Goal: Task Accomplishment & Management: Use online tool/utility

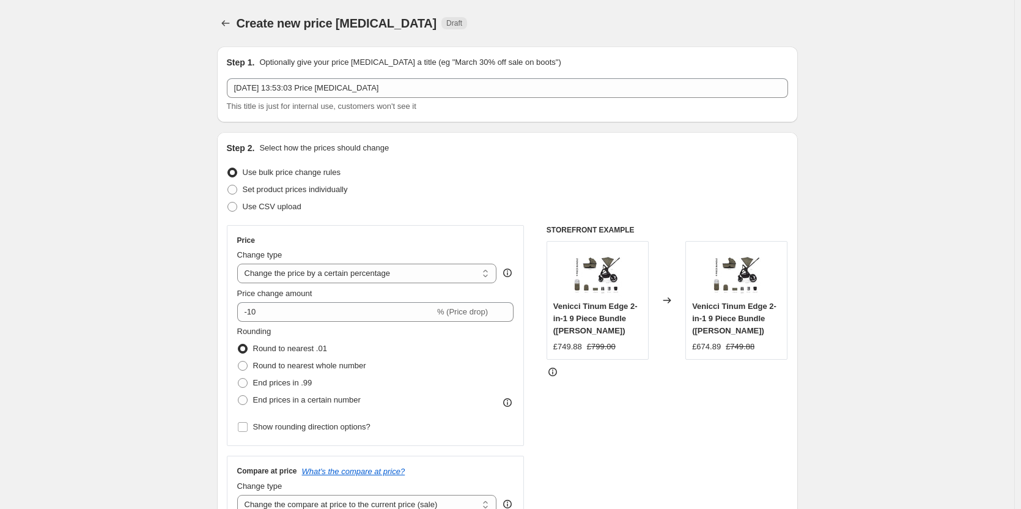
select select "percentage"
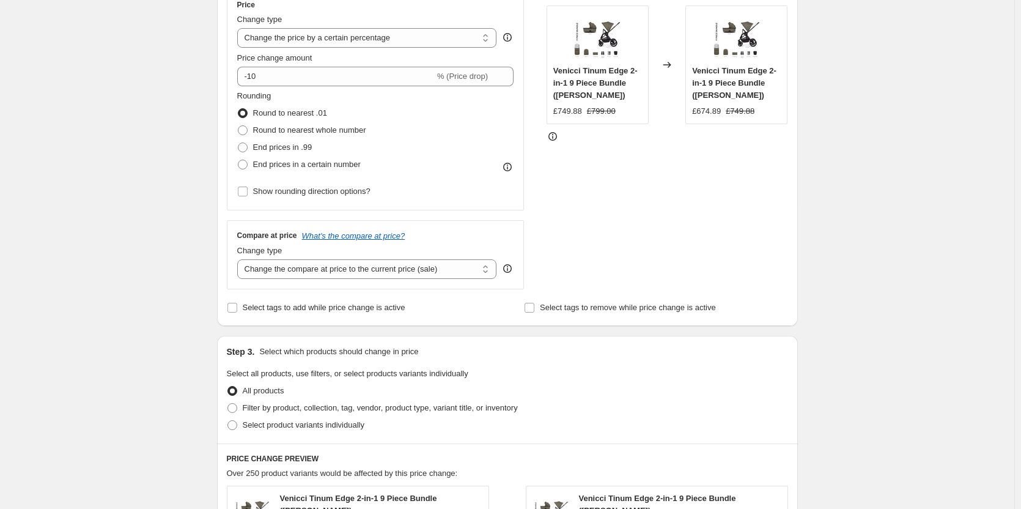
scroll to position [229, 0]
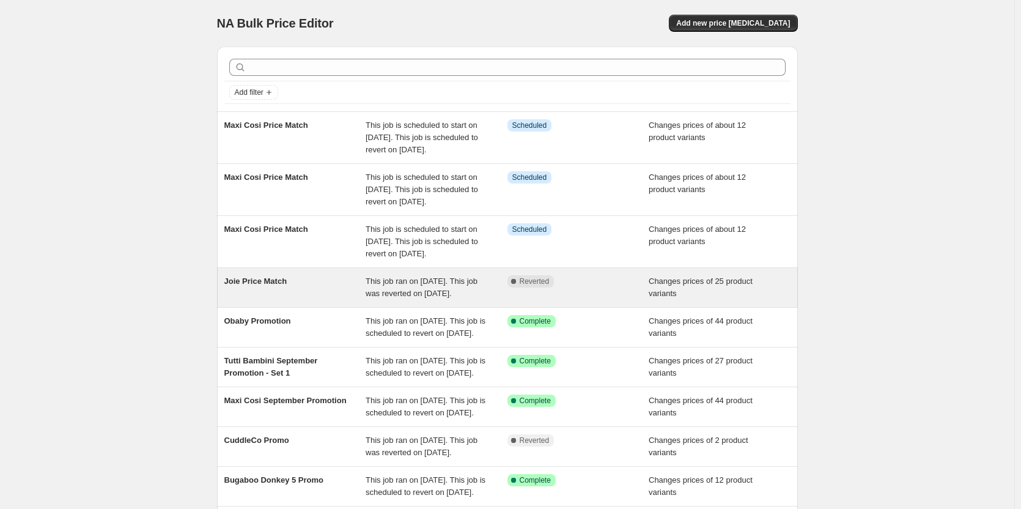
click at [512, 287] on icon at bounding box center [513, 281] width 12 height 12
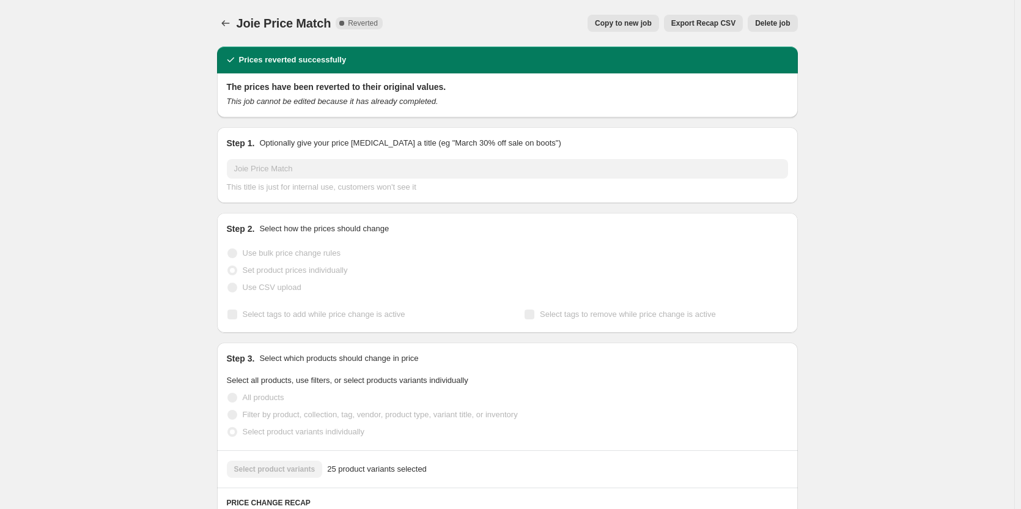
click at [638, 18] on button "Copy to new job" at bounding box center [623, 23] width 72 height 17
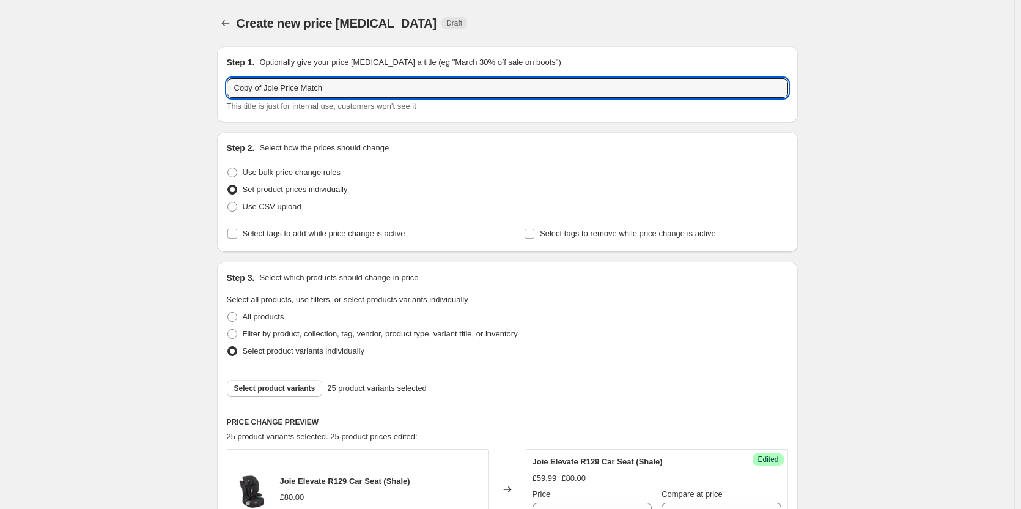
drag, startPoint x: 267, startPoint y: 85, endPoint x: 160, endPoint y: 85, distance: 107.0
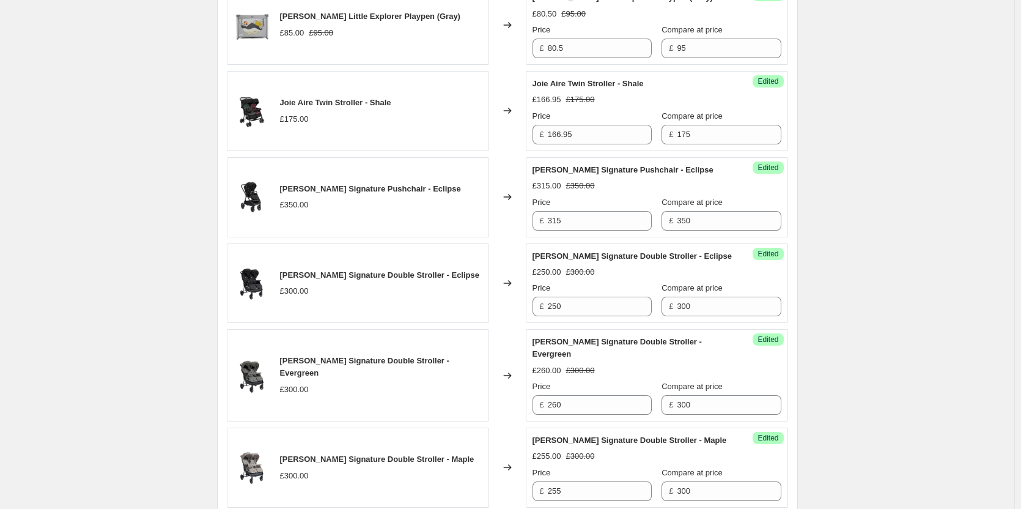
scroll to position [306, 0]
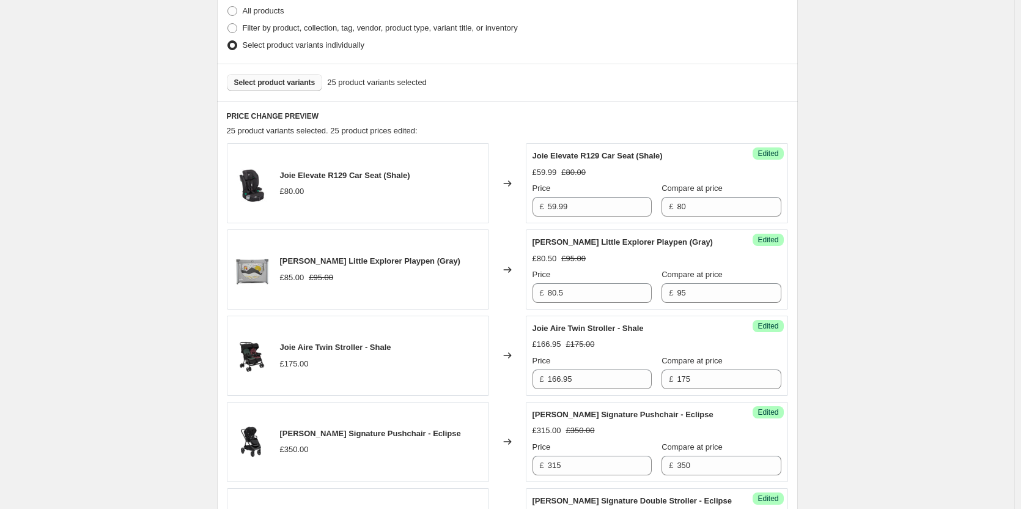
type input "Joie Price Match"
click at [318, 87] on button "Select product variants" at bounding box center [275, 82] width 96 height 17
drag, startPoint x: 573, startPoint y: 296, endPoint x: 531, endPoint y: 289, distance: 42.8
click at [531, 289] on div "Success Edited [PERSON_NAME] Little Explorer Playpen (Gray) £80.50 £95.00 Price…" at bounding box center [657, 269] width 262 height 80
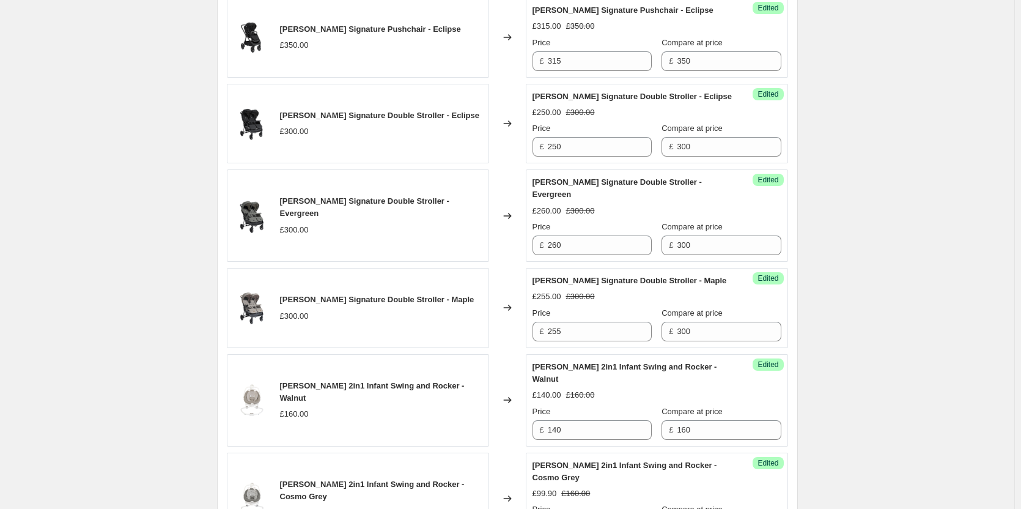
scroll to position [734, 0]
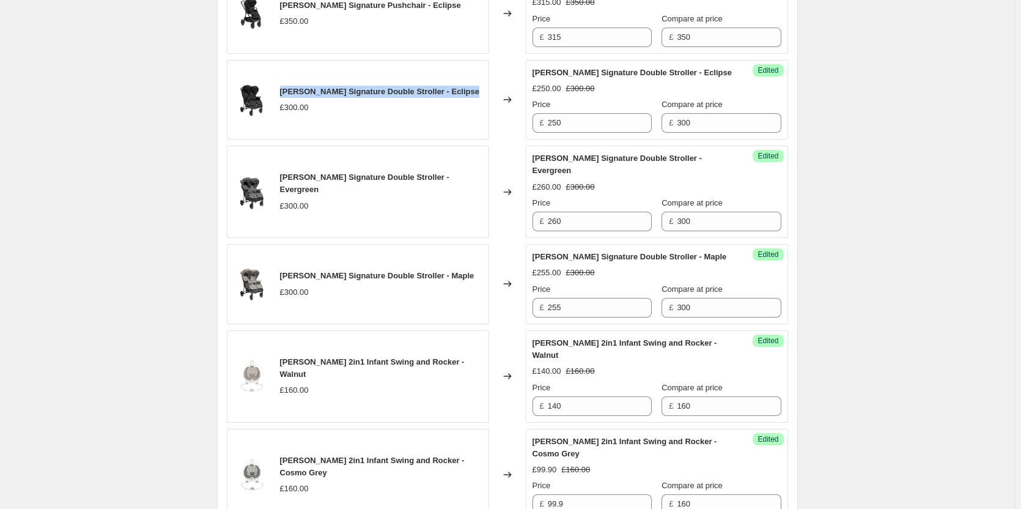
drag, startPoint x: 460, startPoint y: 97, endPoint x: 279, endPoint y: 95, distance: 181.0
click at [279, 95] on div "[PERSON_NAME] Signature Double Stroller - Eclipse £300.00" at bounding box center [358, 100] width 262 height 80
drag, startPoint x: 567, startPoint y: 126, endPoint x: 558, endPoint y: 125, distance: 9.8
click at [558, 125] on input "250" at bounding box center [600, 123] width 104 height 20
type input "252"
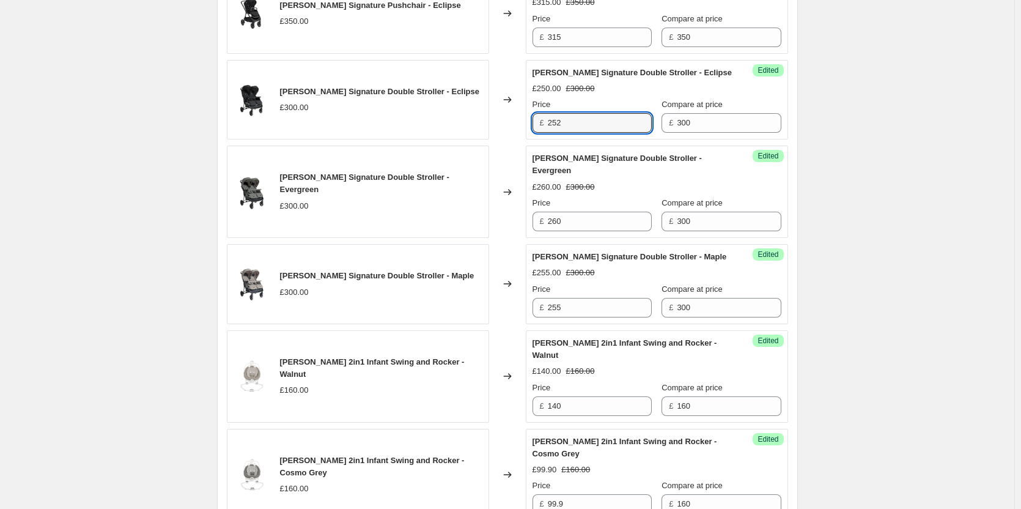
click at [937, 116] on div "Create new price [MEDICAL_DATA]. This page is ready Create new price [MEDICAL_D…" at bounding box center [507, 491] width 1014 height 2451
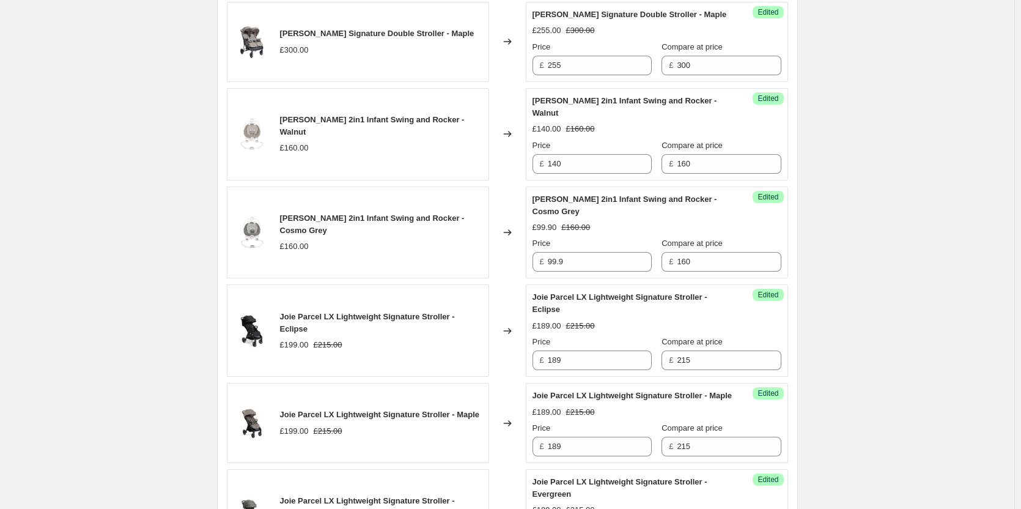
scroll to position [978, 0]
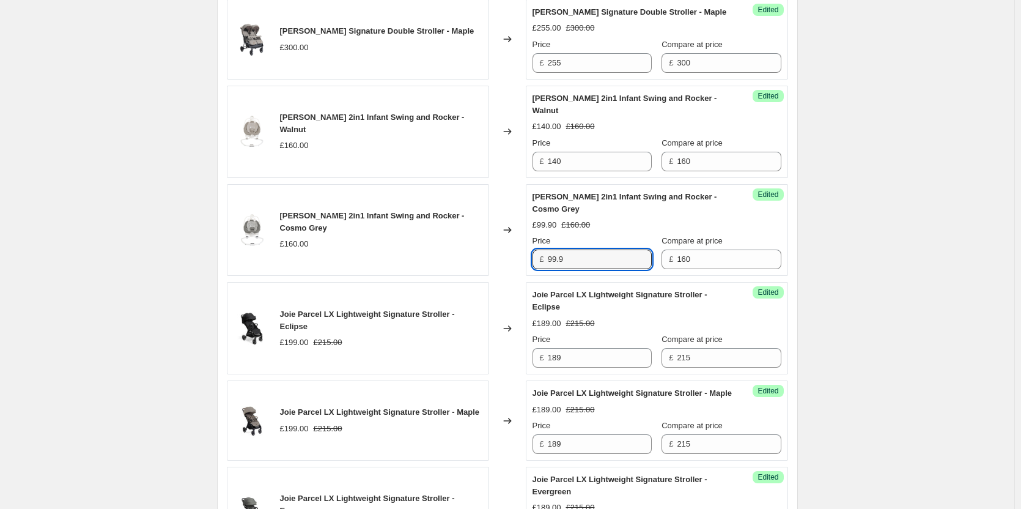
drag, startPoint x: 569, startPoint y: 261, endPoint x: 549, endPoint y: 260, distance: 19.6
click at [549, 260] on div "£ 99.9" at bounding box center [591, 259] width 119 height 20
type input "100"
click at [1007, 208] on div "Create new price [MEDICAL_DATA]. This page is ready Create new price [MEDICAL_D…" at bounding box center [507, 247] width 1014 height 2451
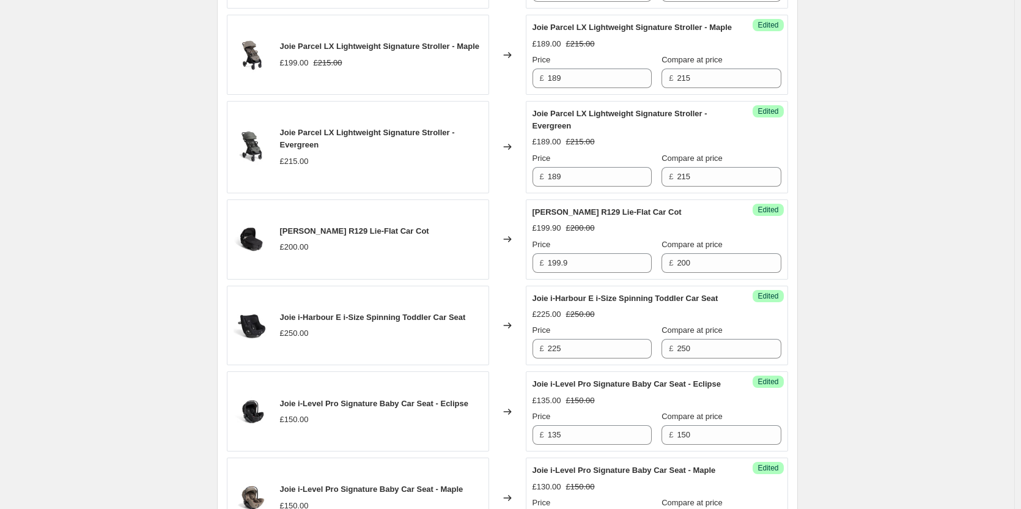
scroll to position [1345, 0]
drag, startPoint x: 609, startPoint y: 273, endPoint x: 532, endPoint y: 272, distance: 77.0
click at [532, 272] on div "Success Edited [PERSON_NAME] R129 Lie-Flat Car Cot £199.90 £200.00 Price £ 199.…" at bounding box center [657, 238] width 262 height 80
drag, startPoint x: 408, startPoint y: 241, endPoint x: 279, endPoint y: 235, distance: 129.1
click at [279, 235] on div "[PERSON_NAME] R129 Lie-Flat Car Cot £200.00" at bounding box center [358, 238] width 262 height 80
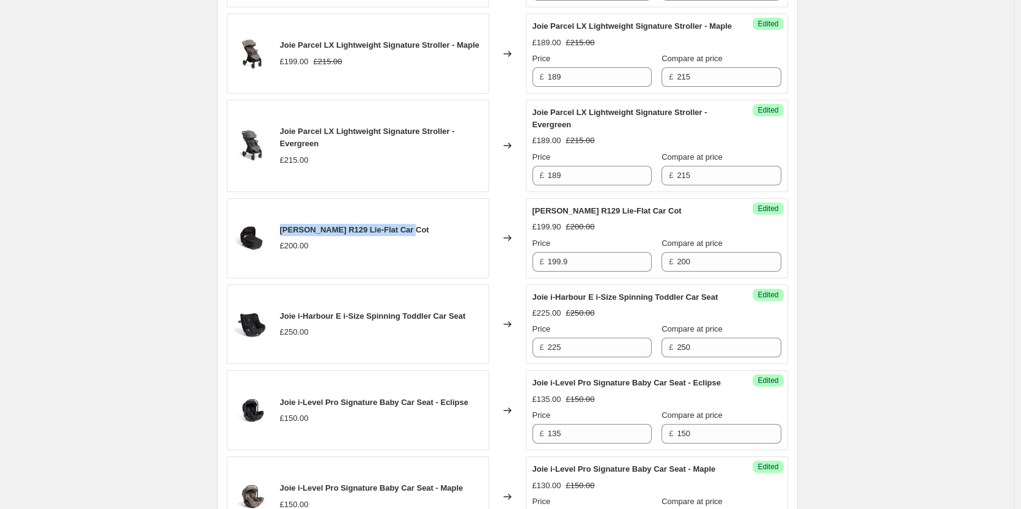
copy span "[PERSON_NAME] R129 Lie-Flat Car Cot"
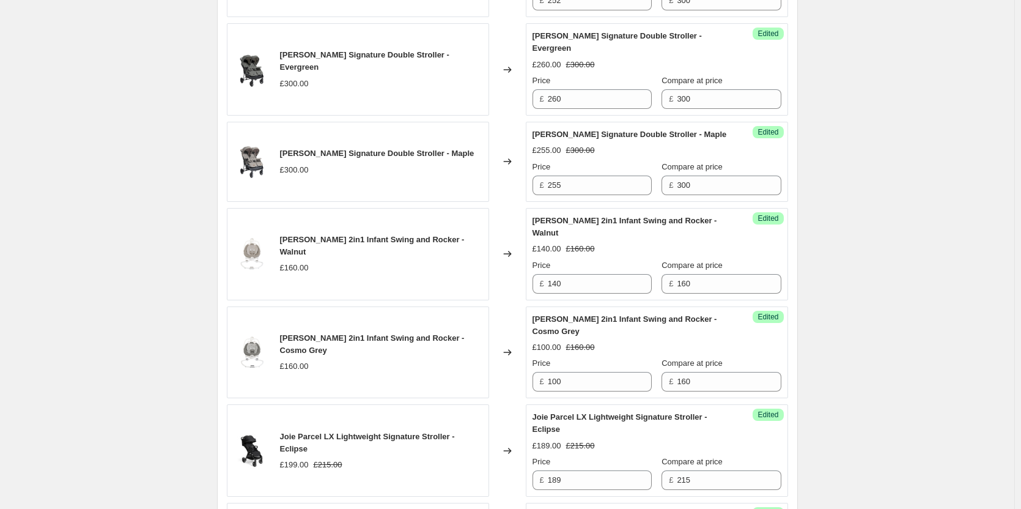
scroll to position [306, 0]
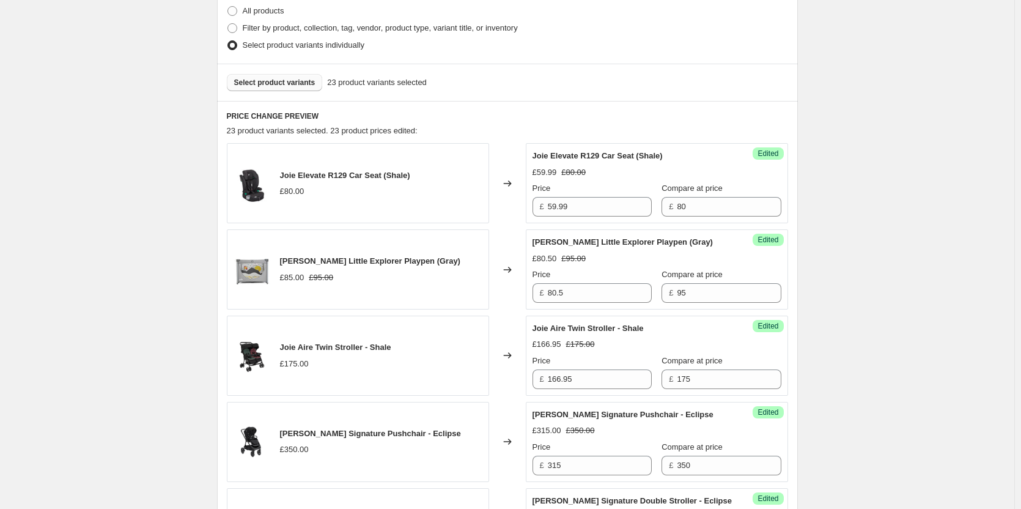
click at [287, 87] on button "Select product variants" at bounding box center [275, 82] width 96 height 17
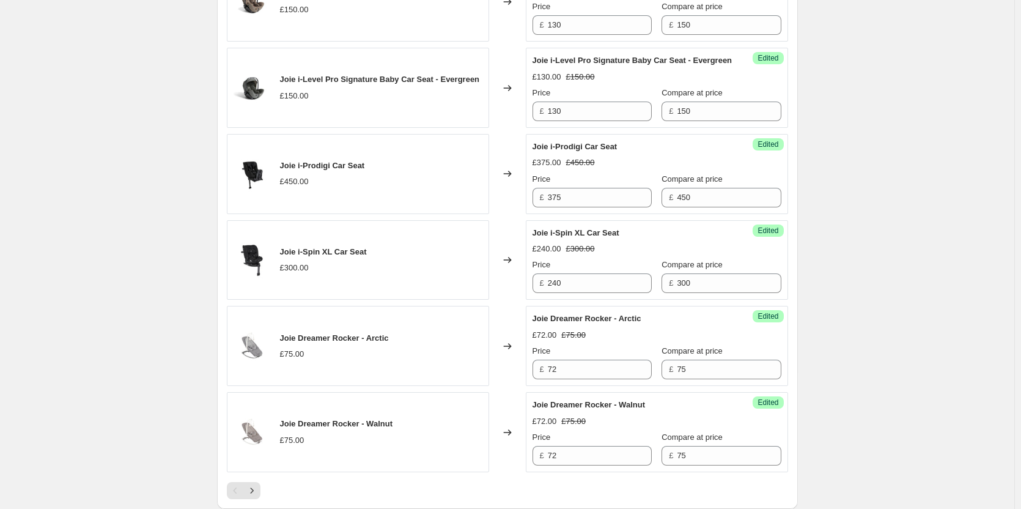
scroll to position [1834, 0]
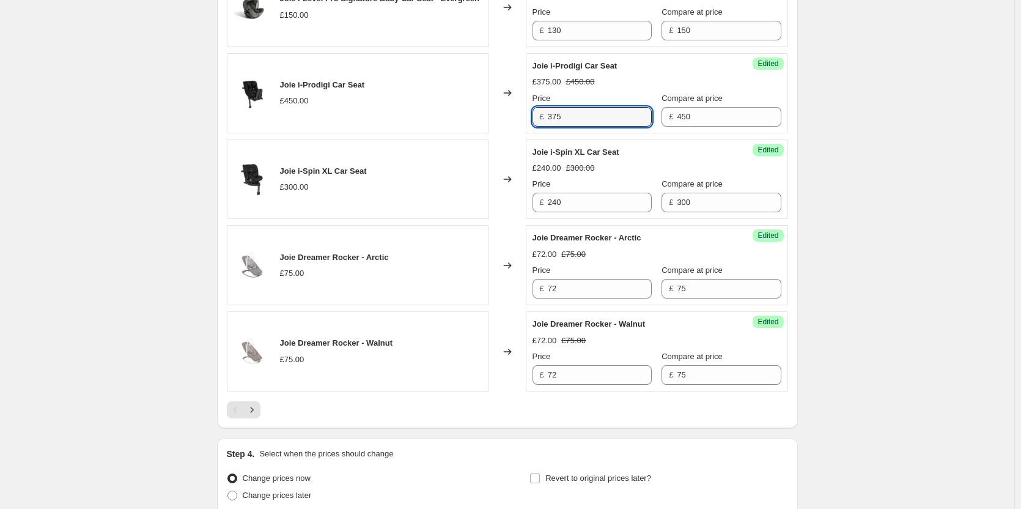
drag, startPoint x: 569, startPoint y: 182, endPoint x: 545, endPoint y: 180, distance: 23.3
click at [545, 127] on div "£ 375" at bounding box center [591, 117] width 119 height 20
drag, startPoint x: 568, startPoint y: 181, endPoint x: 516, endPoint y: 182, distance: 52.0
click at [516, 133] on div "Joie i-Prodigi Car Seat £450.00 Changed to Success Edited [PERSON_NAME]-Prodigi…" at bounding box center [507, 93] width 561 height 80
type input "375"
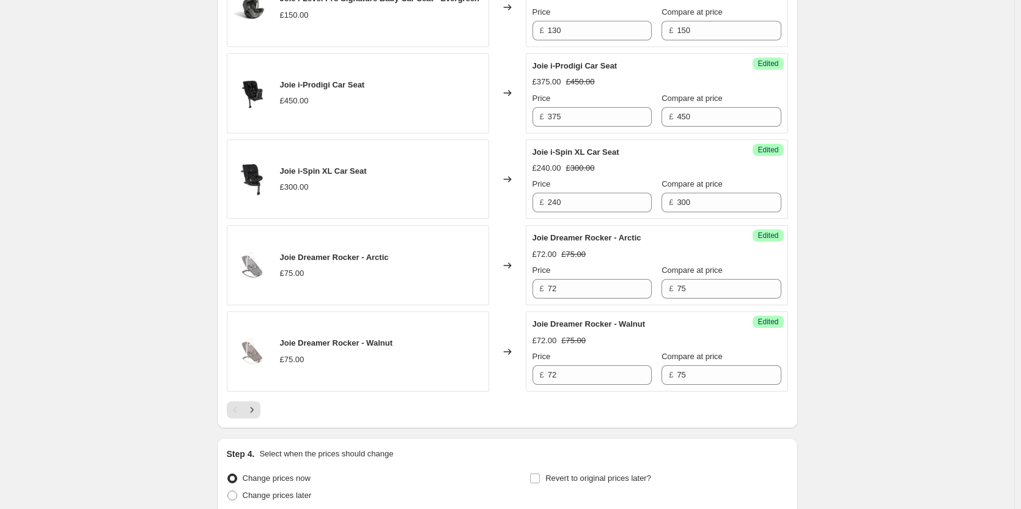
drag, startPoint x: 379, startPoint y: 234, endPoint x: 282, endPoint y: 237, distance: 96.6
click at [282, 219] on div "Joie i-Spin XL Car Seat £300.00" at bounding box center [358, 179] width 262 height 80
copy span "Joie i-Spin XL Car Seat"
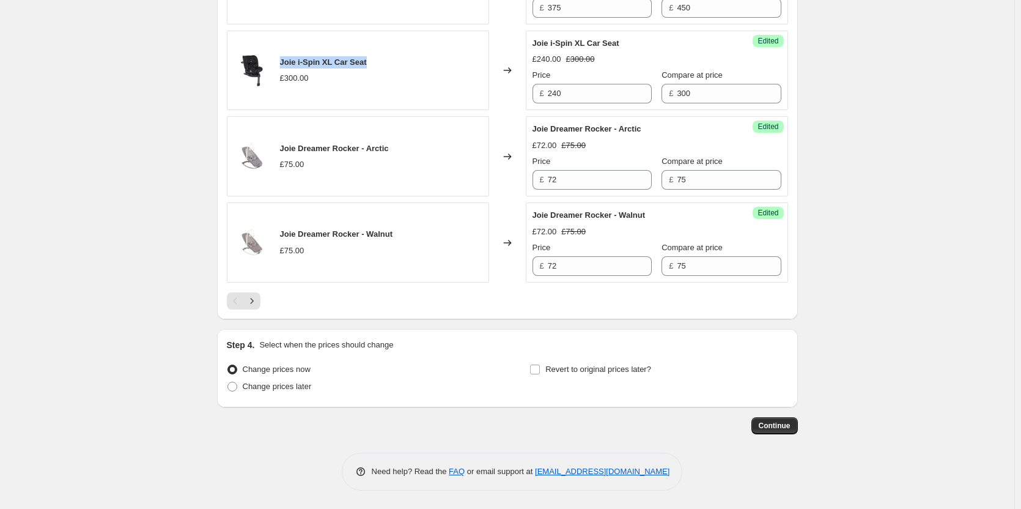
scroll to position [2004, 0]
click at [256, 303] on icon "Next" at bounding box center [252, 301] width 12 height 12
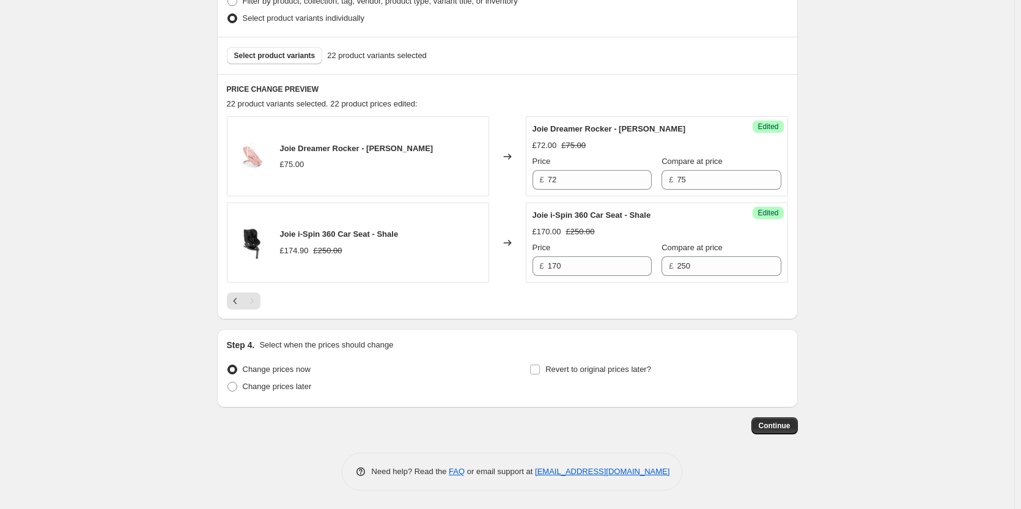
scroll to position [333, 0]
click at [258, 388] on span "Change prices later" at bounding box center [277, 385] width 69 height 9
click at [228, 382] on input "Change prices later" at bounding box center [227, 381] width 1 height 1
radio input "true"
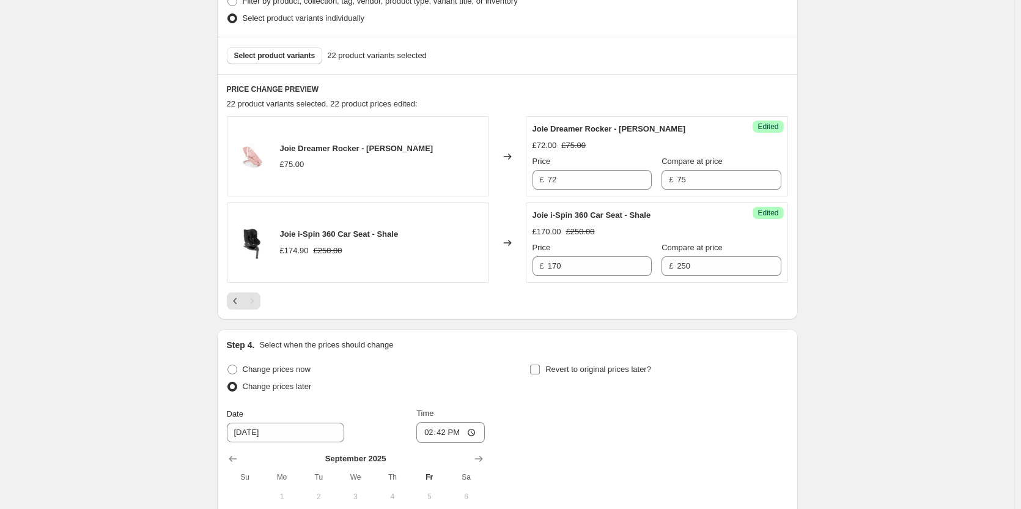
click at [572, 374] on span "Revert to original prices later?" at bounding box center [598, 368] width 106 height 9
click at [540, 374] on input "Revert to original prices later?" at bounding box center [535, 369] width 10 height 10
checkbox input "true"
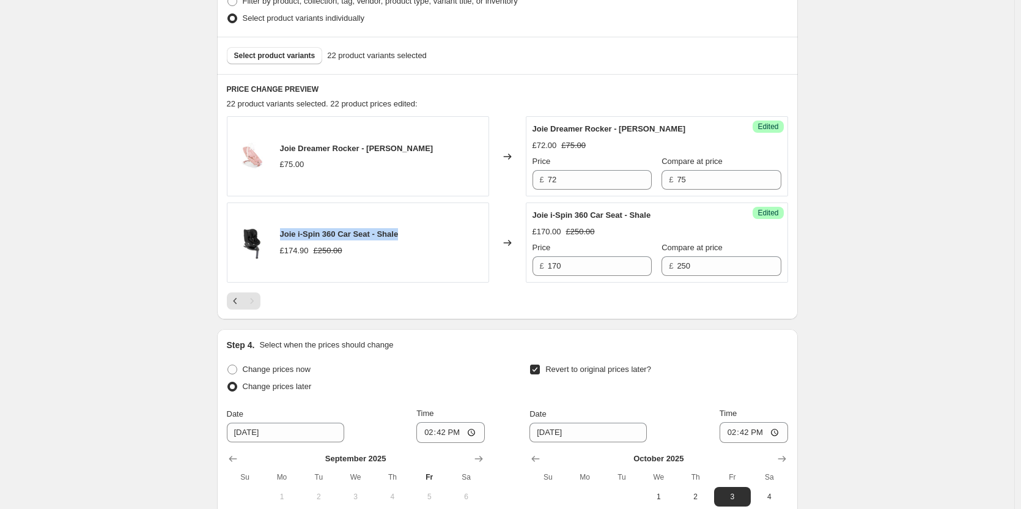
drag, startPoint x: 403, startPoint y: 232, endPoint x: 282, endPoint y: 232, distance: 120.4
click at [282, 232] on div "Joie i-Spin 360 Car Seat - Shale £174.90 £250.00" at bounding box center [358, 242] width 262 height 80
copy span "Joie i-Spin 360 Car Seat - Shale"
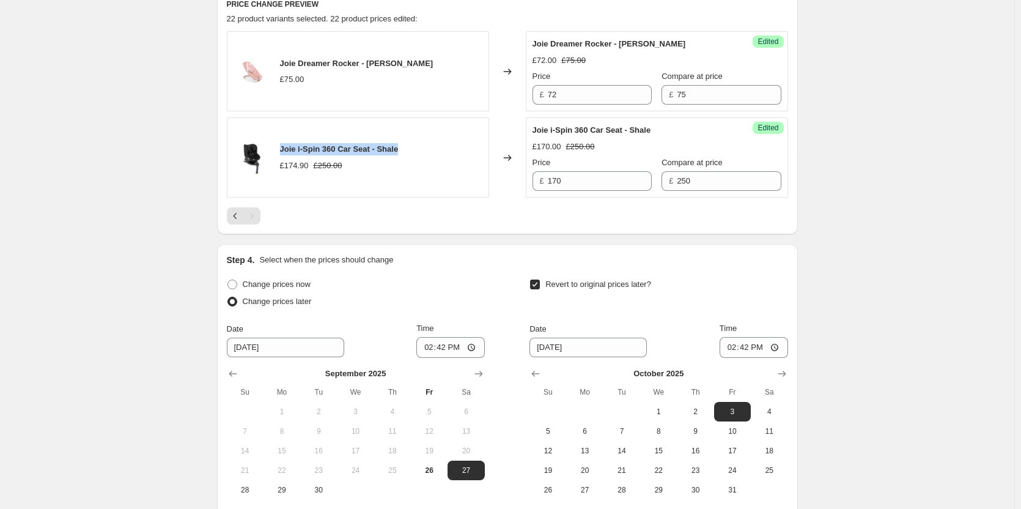
scroll to position [516, 0]
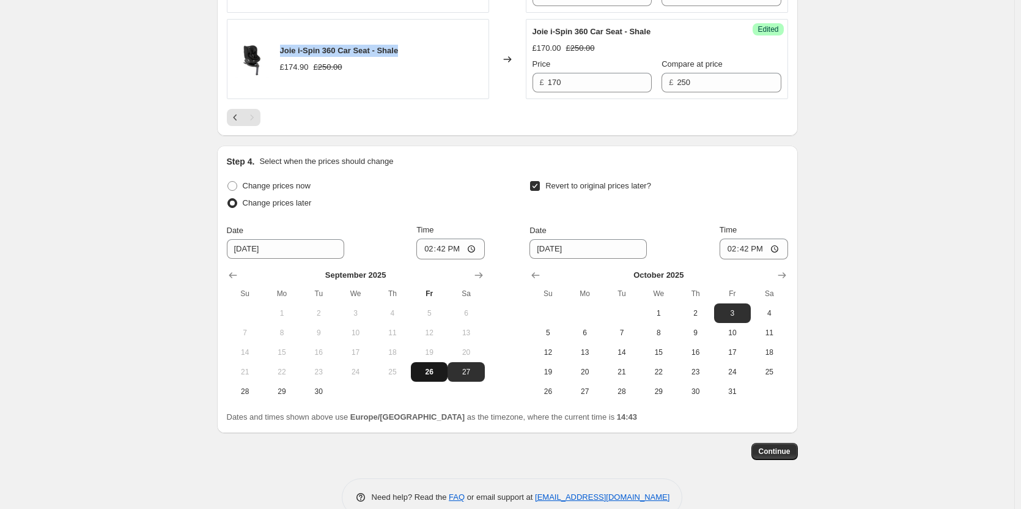
click at [434, 370] on span "26" at bounding box center [429, 372] width 27 height 10
type input "[DATE]"
click at [535, 275] on icon "Show previous month, September 2025" at bounding box center [536, 275] width 8 height 6
click at [765, 364] on button "27" at bounding box center [769, 372] width 37 height 20
type input "[DATE]"
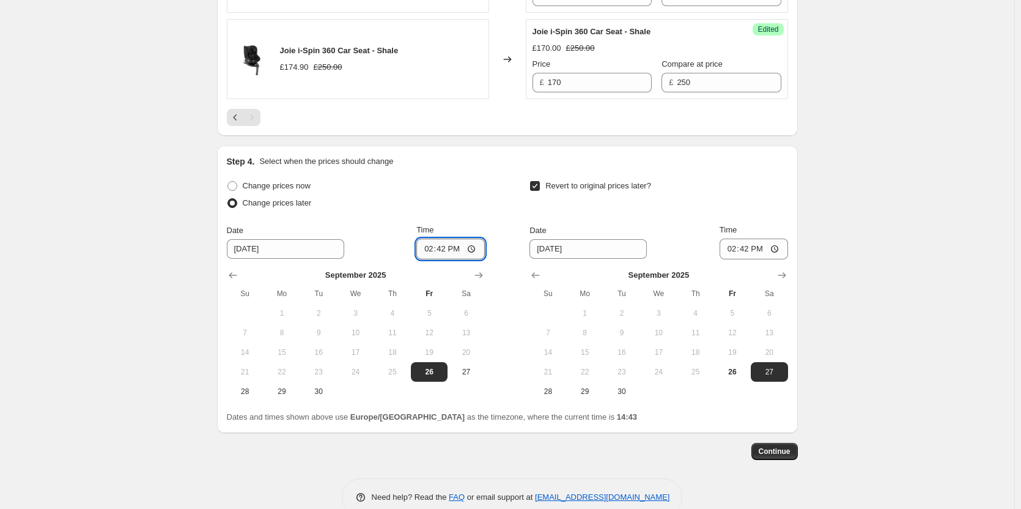
click at [446, 248] on input "14:42" at bounding box center [450, 248] width 68 height 21
type input "18:00"
click at [757, 246] on input "14:42" at bounding box center [754, 248] width 68 height 21
click at [748, 251] on input "14:59" at bounding box center [754, 248] width 68 height 21
type input "06:00"
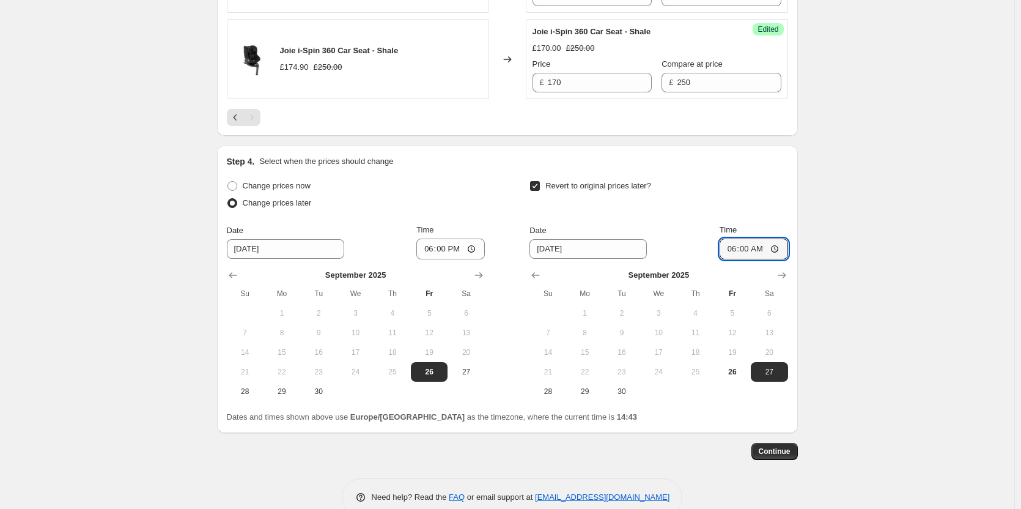
click at [852, 253] on div "Create new price [MEDICAL_DATA]. This page is ready Create new price [MEDICAL_D…" at bounding box center [507, 9] width 1014 height 1050
click at [778, 456] on div "Step 1. Optionally give your price [MEDICAL_DATA] a title (eg "March 30% off sa…" at bounding box center [507, 18] width 581 height 995
click at [778, 455] on span "Continue" at bounding box center [775, 451] width 32 height 10
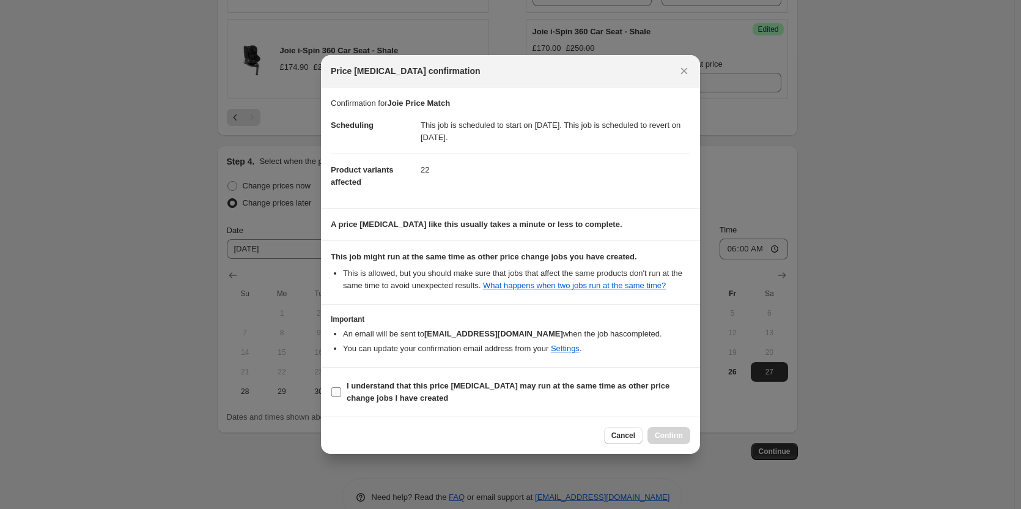
drag, startPoint x: 405, startPoint y: 381, endPoint x: 505, endPoint y: 394, distance: 100.6
click at [405, 382] on b "I understand that this price [MEDICAL_DATA] may run at the same time as other p…" at bounding box center [508, 391] width 323 height 21
click at [341, 387] on input "I understand that this price [MEDICAL_DATA] may run at the same time as other p…" at bounding box center [336, 392] width 10 height 10
checkbox input "true"
click at [665, 435] on span "Confirm" at bounding box center [669, 435] width 28 height 10
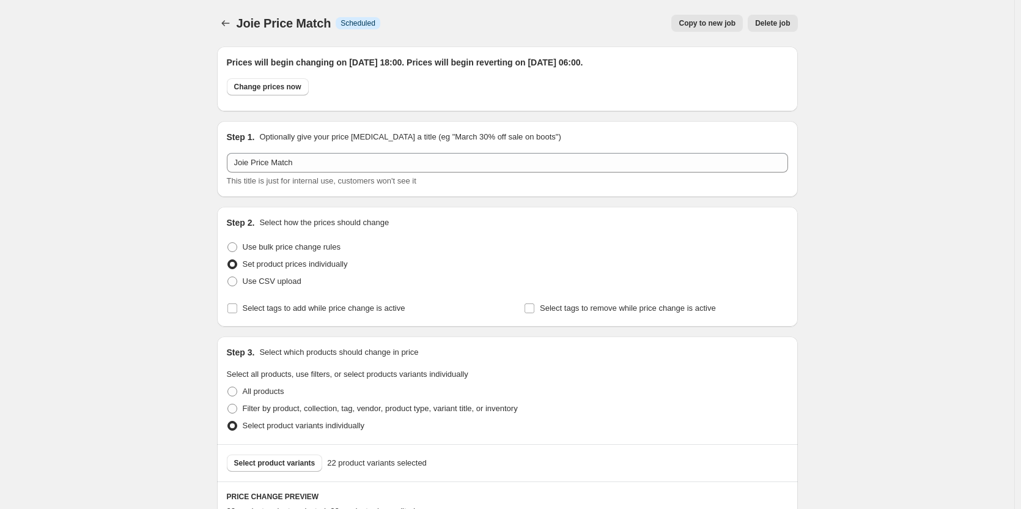
click at [699, 17] on button "Copy to new job" at bounding box center [707, 23] width 72 height 17
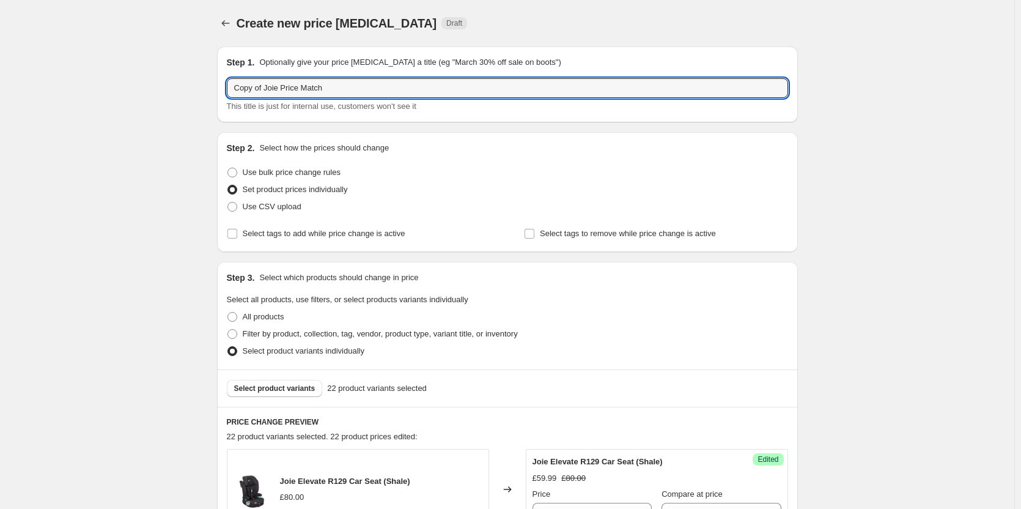
drag, startPoint x: 265, startPoint y: 93, endPoint x: 161, endPoint y: 87, distance: 103.5
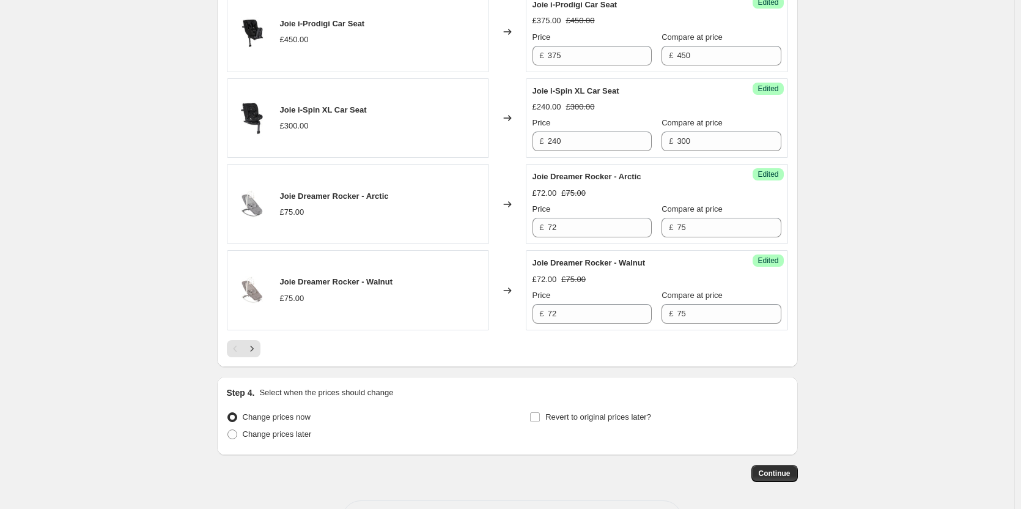
scroll to position [2004, 0]
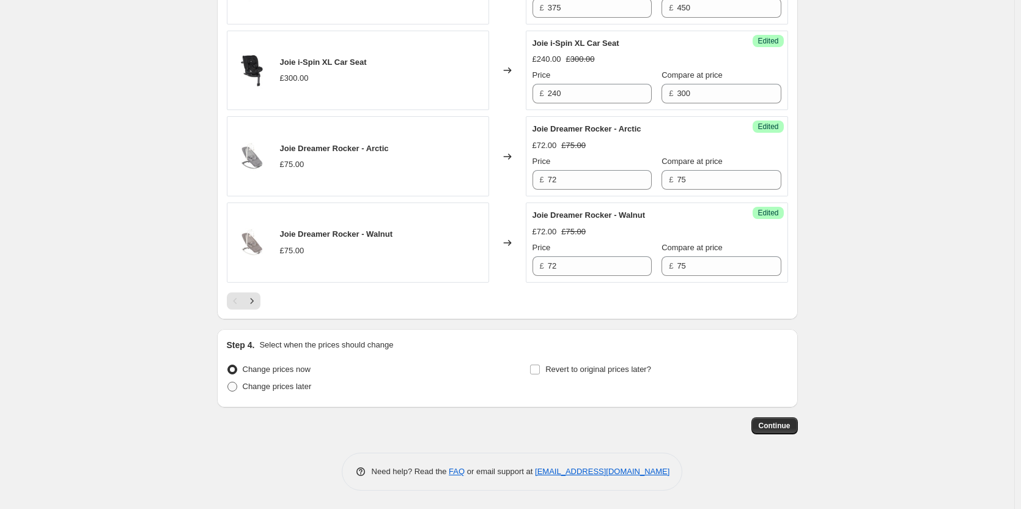
type input "Joie Price Match"
click at [296, 380] on label "Change prices later" at bounding box center [269, 386] width 85 height 17
click at [228, 381] on input "Change prices later" at bounding box center [227, 381] width 1 height 1
radio input "true"
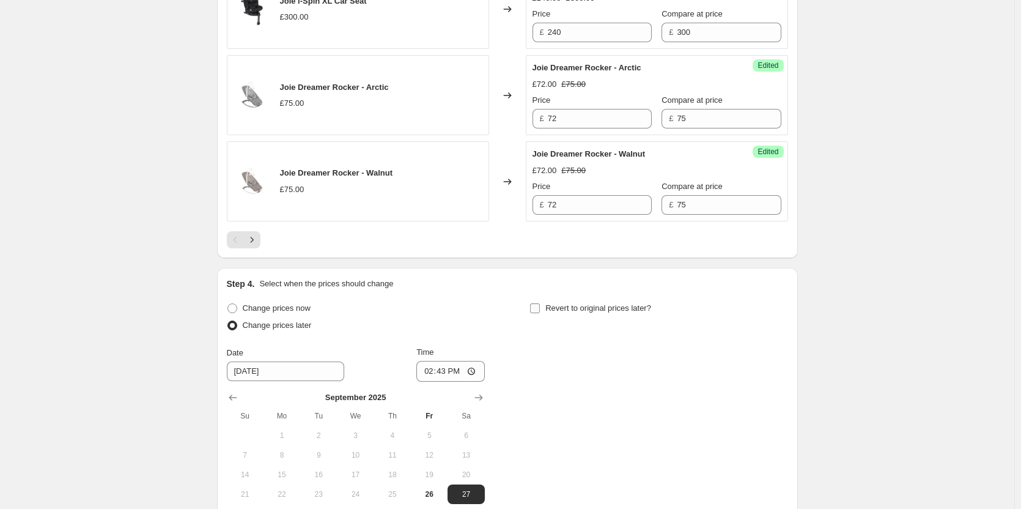
click at [598, 312] on span "Revert to original prices later?" at bounding box center [598, 307] width 106 height 9
click at [540, 313] on input "Revert to original prices later?" at bounding box center [535, 308] width 10 height 10
checkbox input "true"
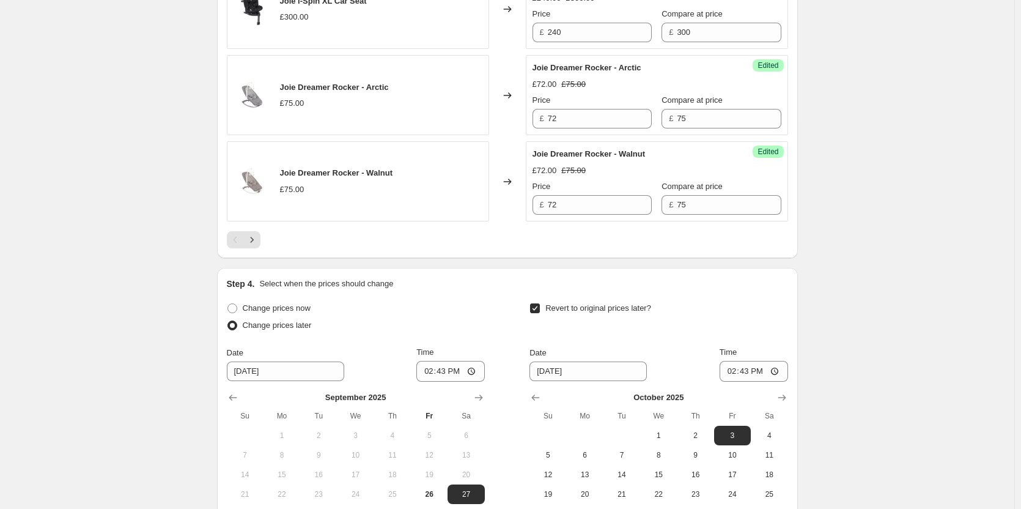
scroll to position [2213, 0]
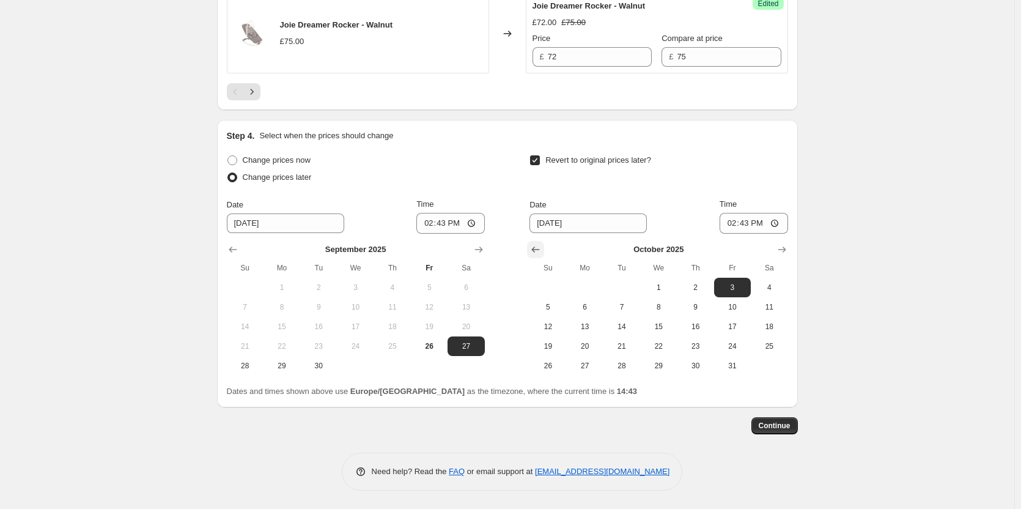
click at [542, 248] on icon "Show previous month, September 2025" at bounding box center [535, 249] width 12 height 12
click at [553, 370] on span "28" at bounding box center [547, 366] width 27 height 10
type input "[DATE]"
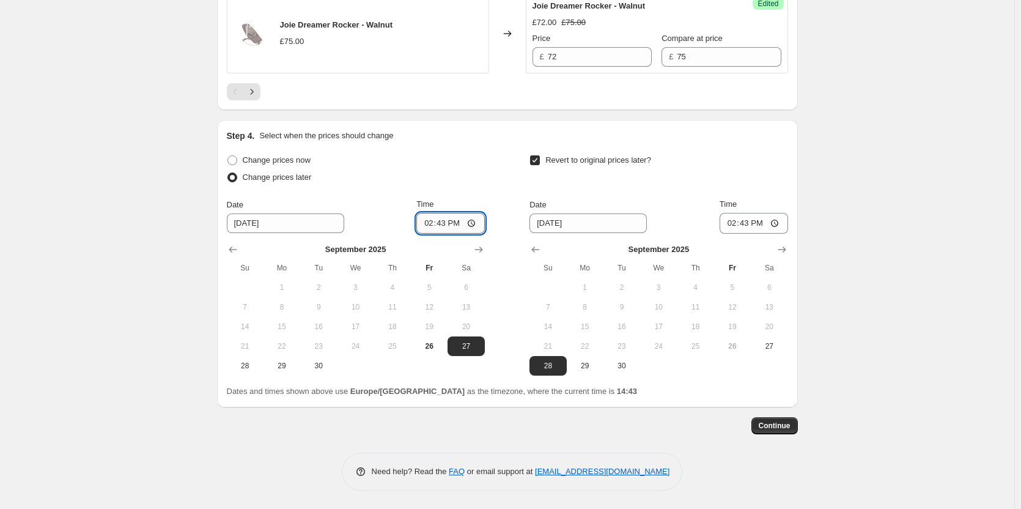
click at [447, 223] on input "14:43" at bounding box center [450, 223] width 68 height 21
type input "18:00"
click at [749, 223] on input "06:43" at bounding box center [754, 223] width 68 height 21
type input "06:00"
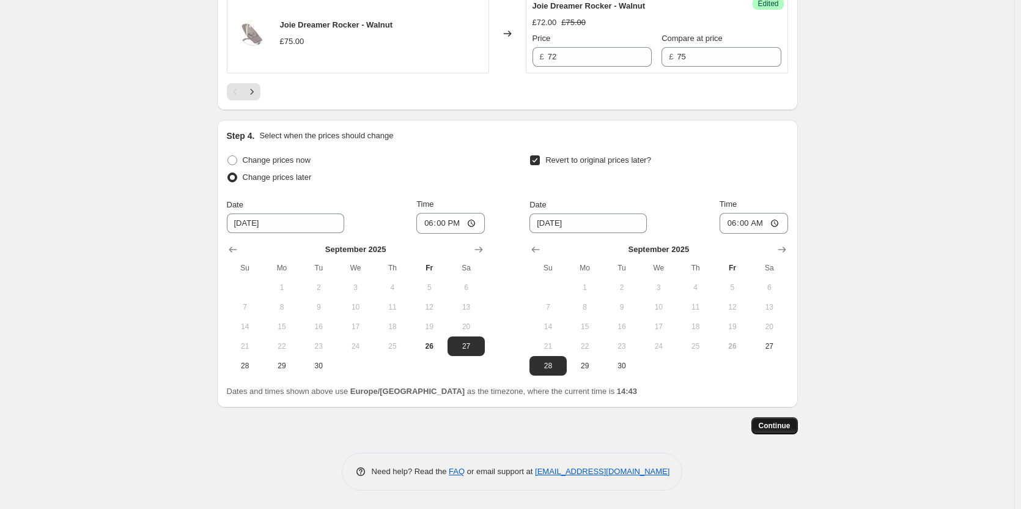
click at [775, 425] on span "Continue" at bounding box center [775, 426] width 32 height 10
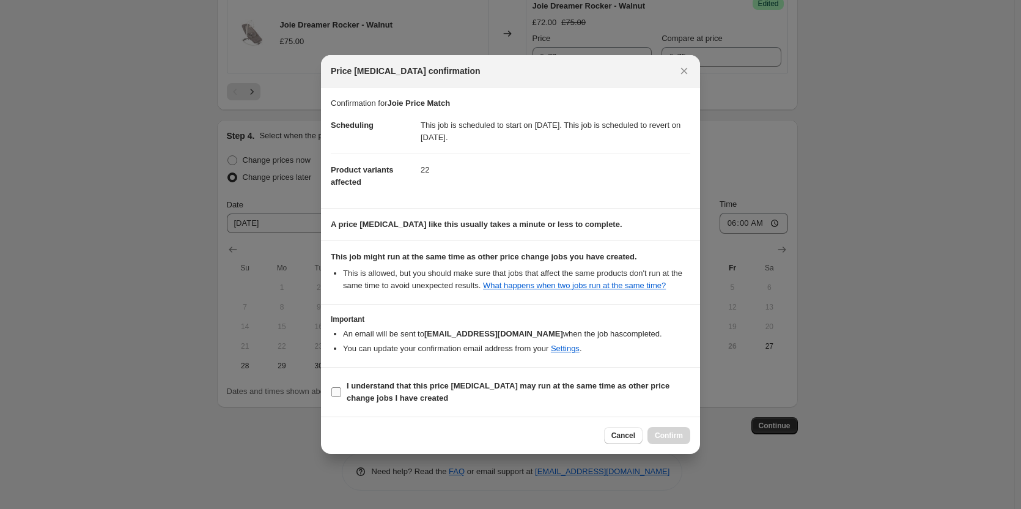
click at [429, 381] on b "I understand that this price [MEDICAL_DATA] may run at the same time as other p…" at bounding box center [508, 391] width 323 height 21
click at [341, 387] on input "I understand that this price [MEDICAL_DATA] may run at the same time as other p…" at bounding box center [336, 392] width 10 height 10
checkbox input "true"
click at [663, 435] on span "Confirm" at bounding box center [669, 435] width 28 height 10
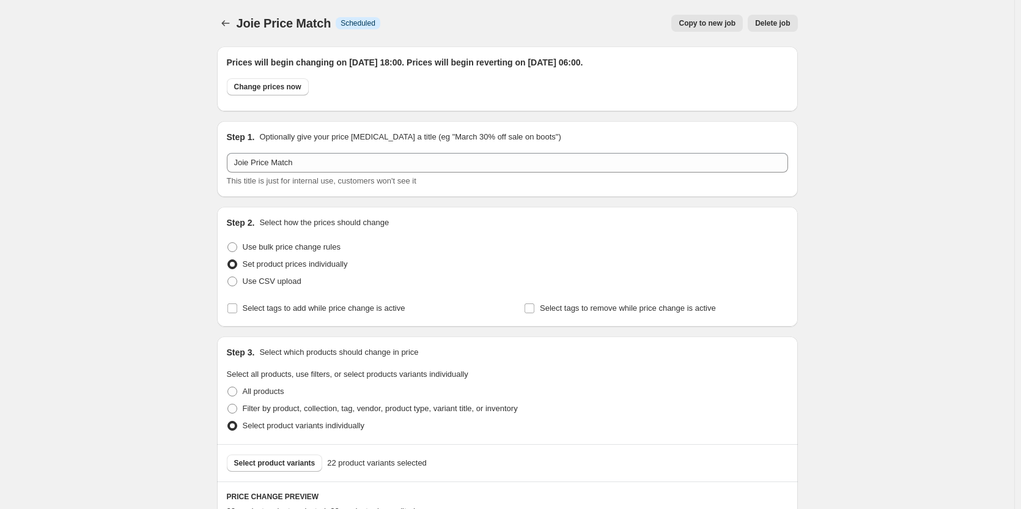
click at [697, 23] on span "Copy to new job" at bounding box center [707, 23] width 57 height 10
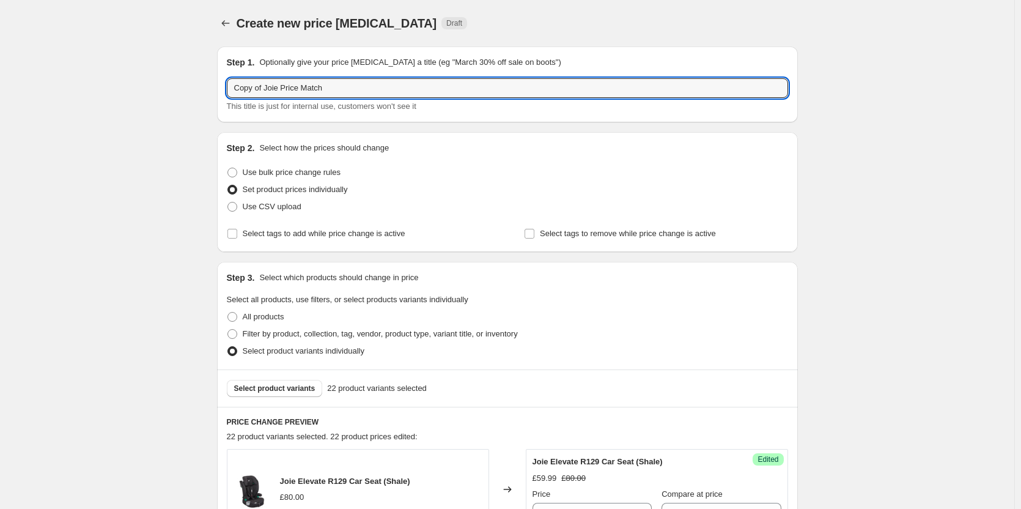
drag, startPoint x: 267, startPoint y: 87, endPoint x: 176, endPoint y: 91, distance: 91.2
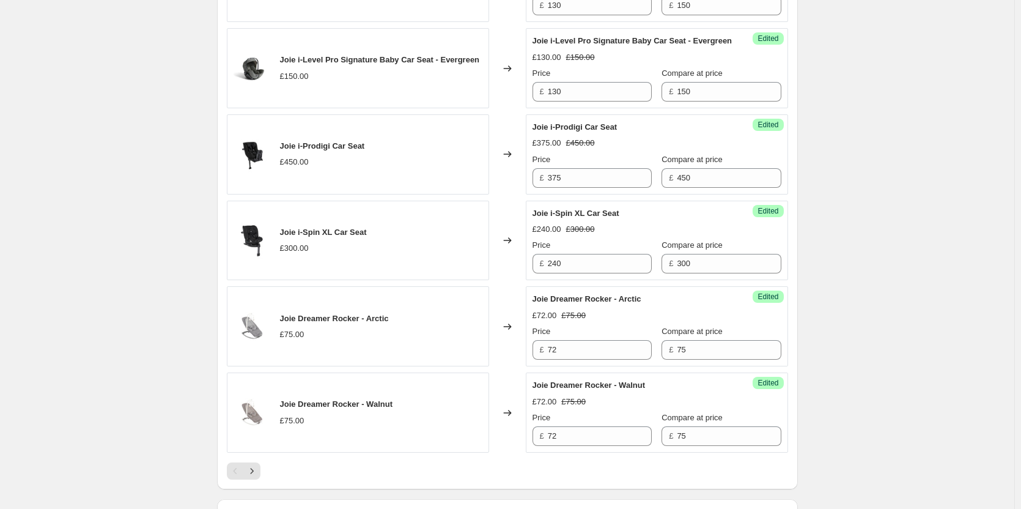
scroll to position [2004, 0]
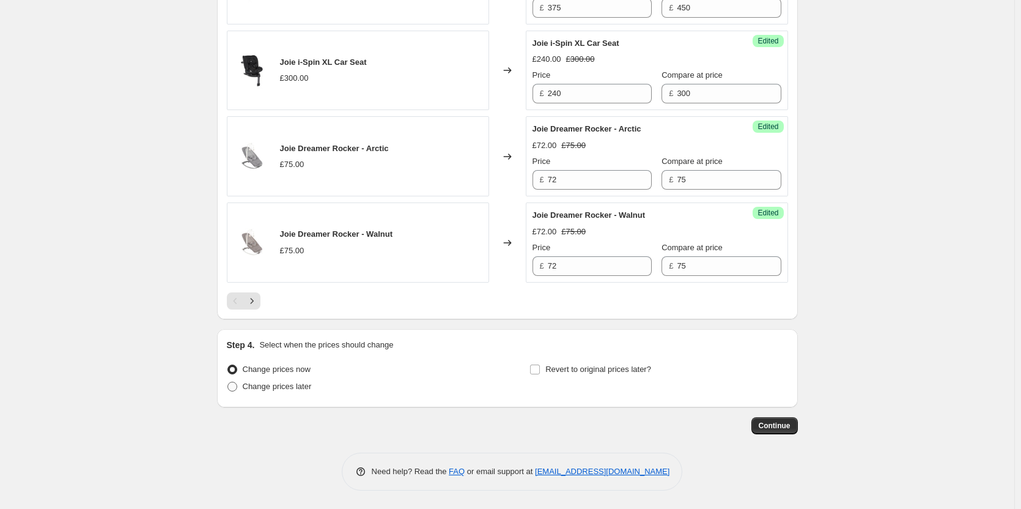
type input "Joie Price Match"
click at [270, 387] on span "Change prices later" at bounding box center [277, 385] width 69 height 9
click at [228, 382] on input "Change prices later" at bounding box center [227, 381] width 1 height 1
radio input "true"
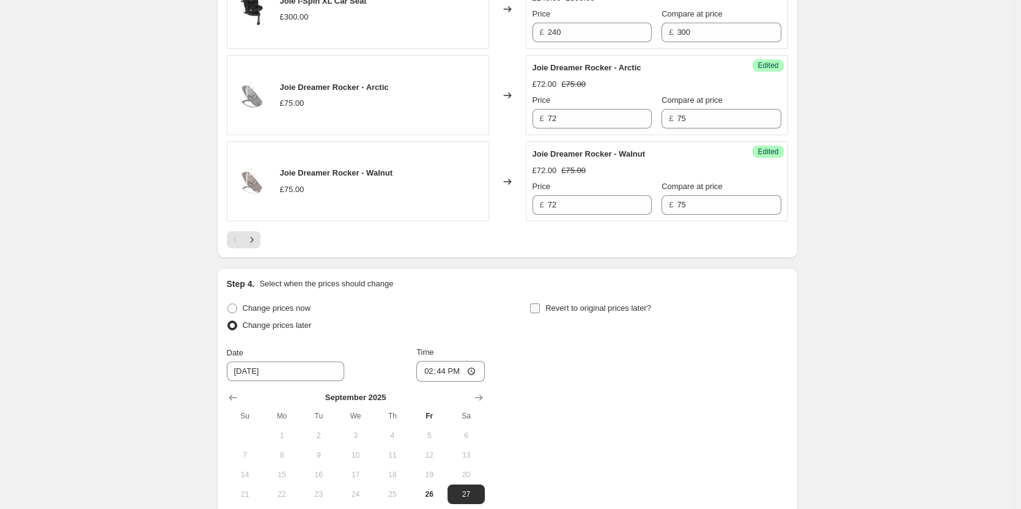
click at [551, 312] on span "Revert to original prices later?" at bounding box center [598, 307] width 106 height 9
click at [540, 313] on input "Revert to original prices later?" at bounding box center [535, 308] width 10 height 10
checkbox input "true"
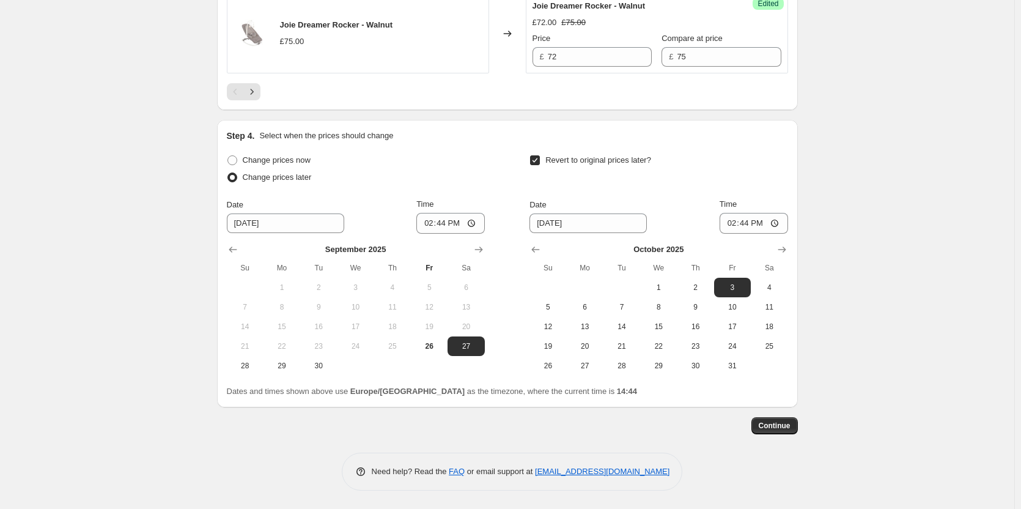
scroll to position [2213, 0]
click at [243, 369] on span "28" at bounding box center [245, 366] width 27 height 10
type input "[DATE]"
click at [578, 366] on span "27" at bounding box center [585, 366] width 27 height 10
click at [526, 245] on div "[DATE] Su Mo Tu We Th Fr Sa 1 2 3 4 5 6 7 8 9 10 11 12 13 14 15 16 17 18 19 20 …" at bounding box center [654, 305] width 268 height 142
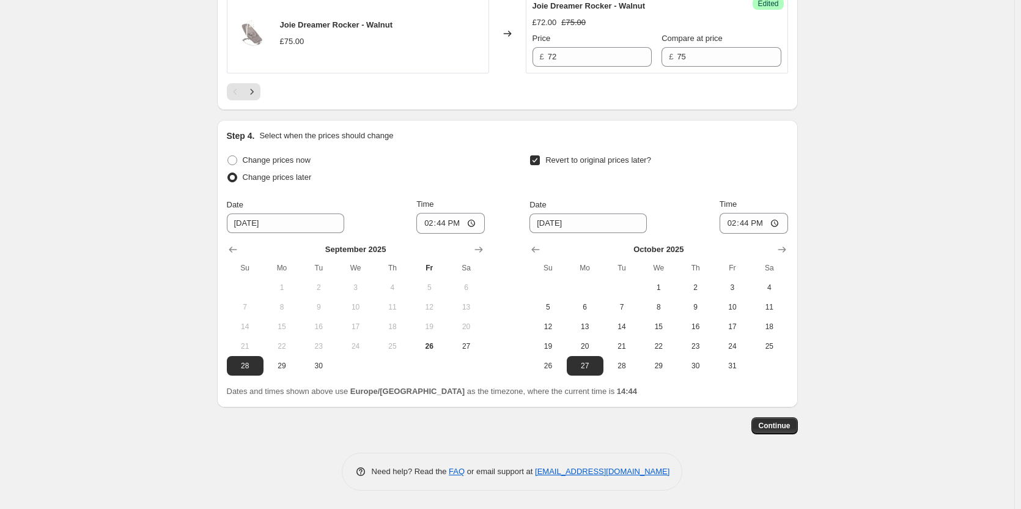
click at [540, 238] on div "[DATE] Su Mo Tu We Th Fr Sa 1 2 3 4 5 6 7 8 9 10 11 12 13 14 15 16 17 18 19 20 …" at bounding box center [654, 305] width 268 height 142
click at [536, 245] on icon "Show previous month, September 2025" at bounding box center [535, 249] width 12 height 12
click at [588, 362] on span "29" at bounding box center [585, 366] width 27 height 10
type input "[DATE]"
click at [443, 224] on input "14:44" at bounding box center [450, 223] width 68 height 21
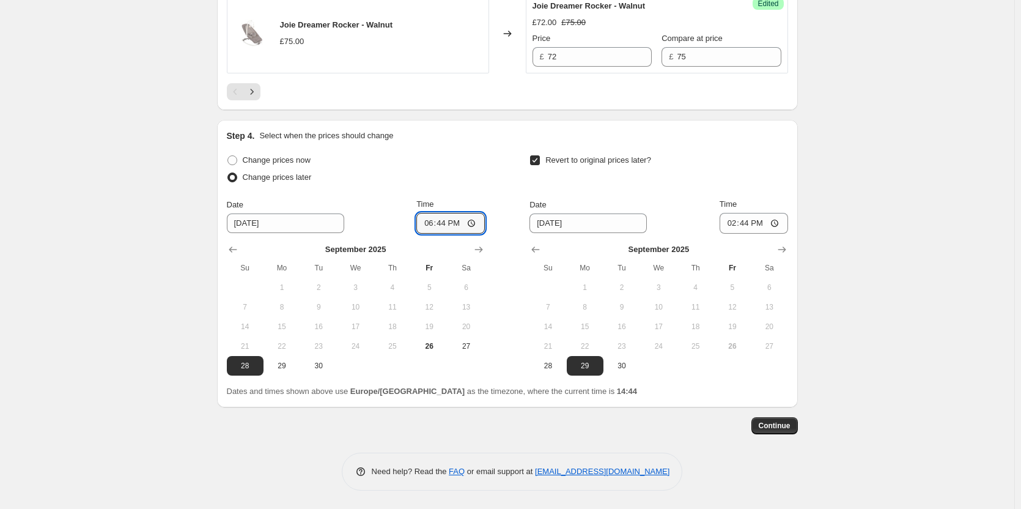
type input "18:00"
click at [752, 223] on input "06:44" at bounding box center [754, 223] width 68 height 21
type input "06:00"
click at [783, 424] on span "Continue" at bounding box center [775, 426] width 32 height 10
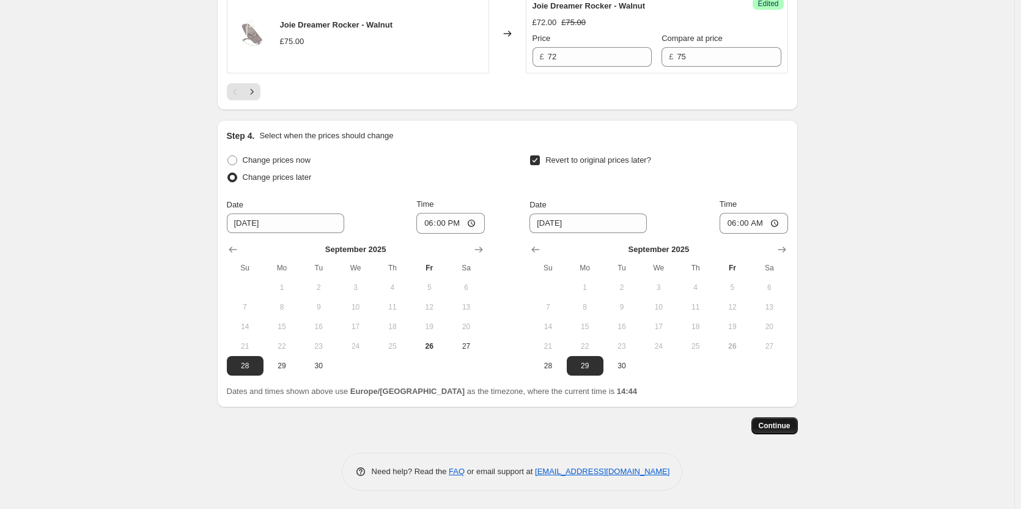
scroll to position [0, 0]
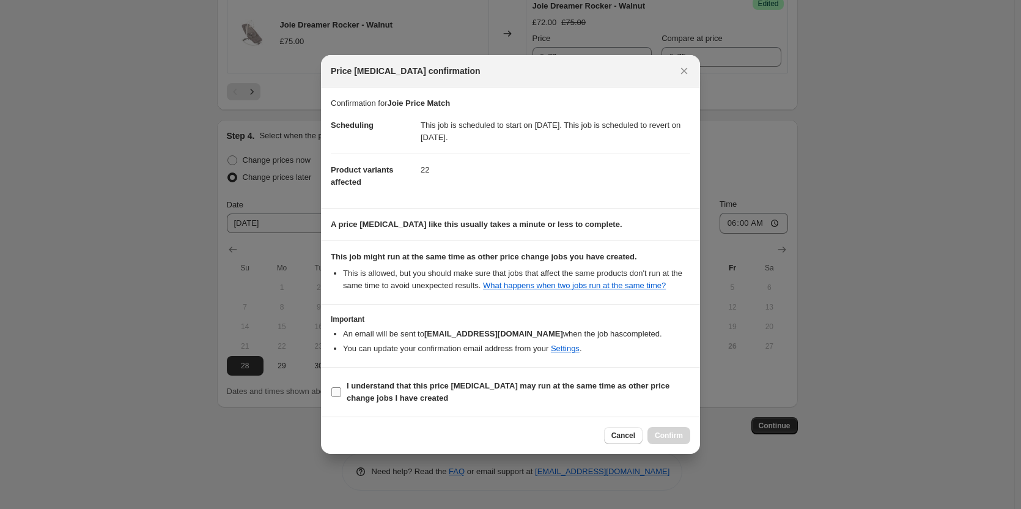
drag, startPoint x: 539, startPoint y: 378, endPoint x: 548, endPoint y: 381, distance: 10.4
click at [542, 380] on label "I understand that this price [MEDICAL_DATA] may run at the same time as other p…" at bounding box center [510, 391] width 359 height 29
click at [624, 389] on b "I understand that this price [MEDICAL_DATA] may run at the same time as other p…" at bounding box center [508, 391] width 323 height 21
click at [341, 389] on input "I understand that this price [MEDICAL_DATA] may run at the same time as other p…" at bounding box center [336, 392] width 10 height 10
checkbox input "true"
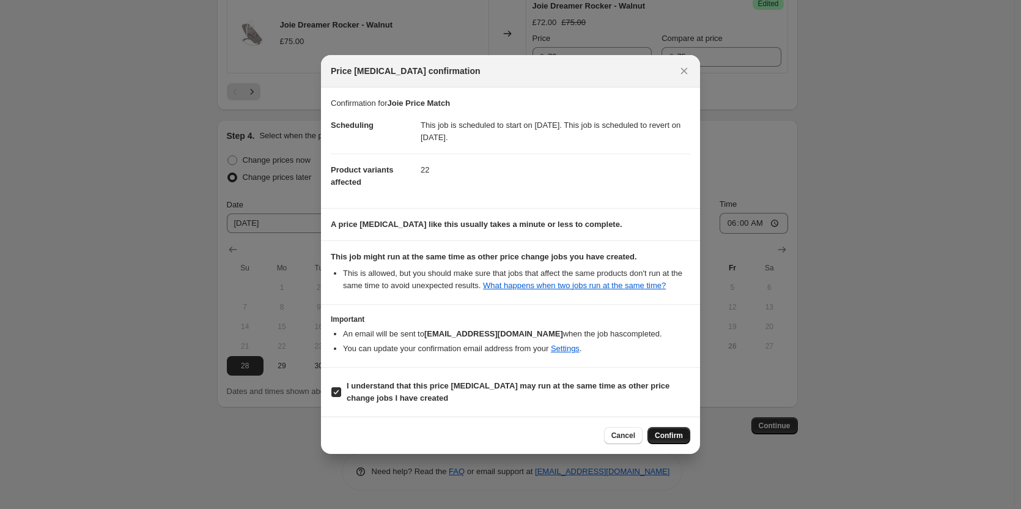
click at [667, 440] on button "Confirm" at bounding box center [668, 435] width 43 height 17
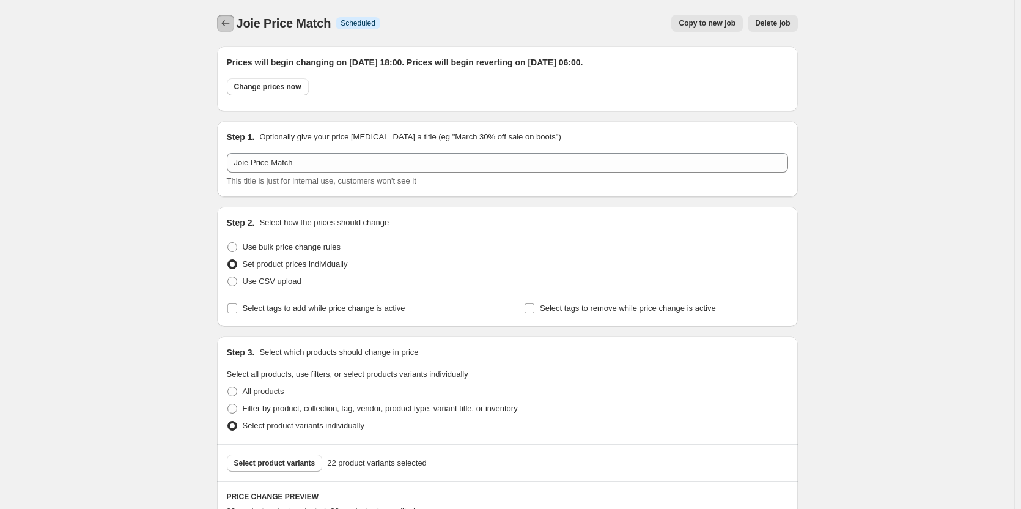
click at [232, 24] on icon "Price change jobs" at bounding box center [225, 23] width 12 height 12
